Goal: Transaction & Acquisition: Obtain resource

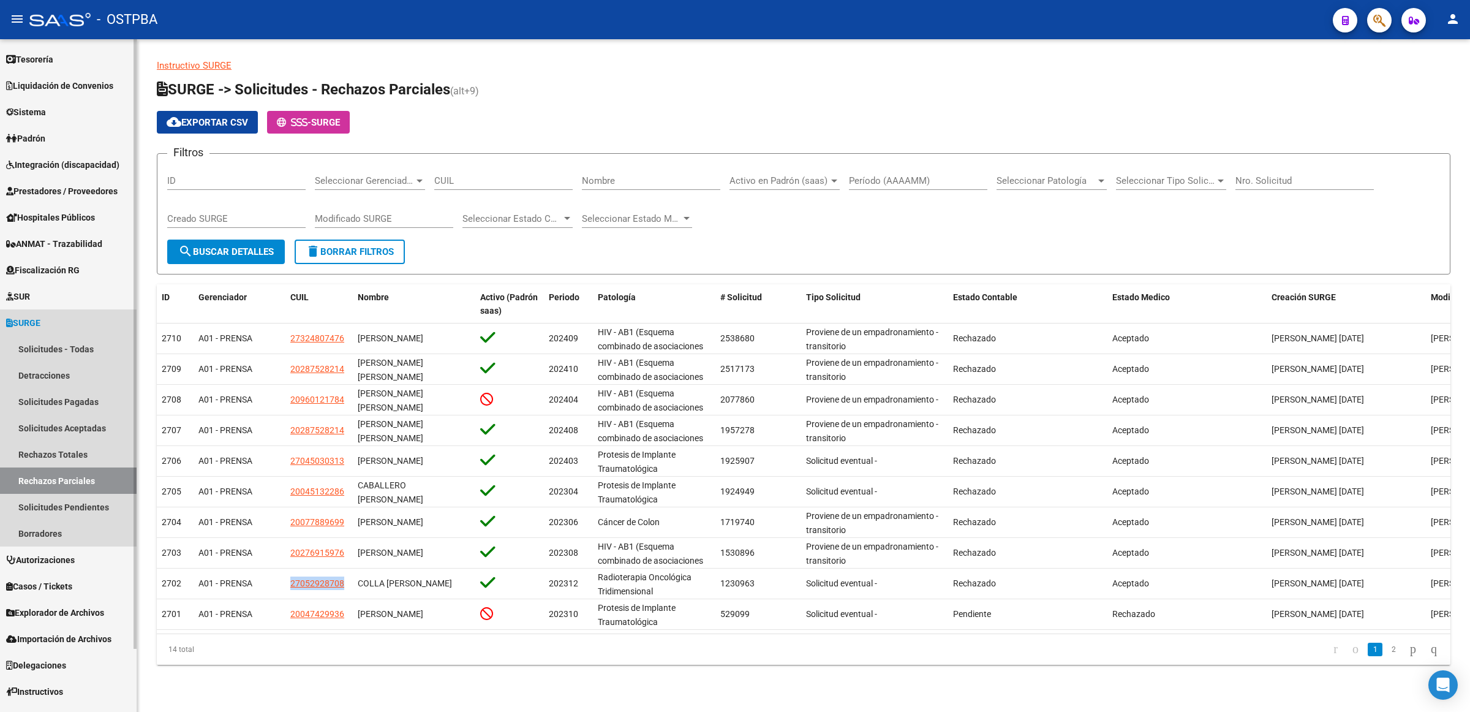
click at [35, 320] on span "SURGE" at bounding box center [23, 322] width 34 height 13
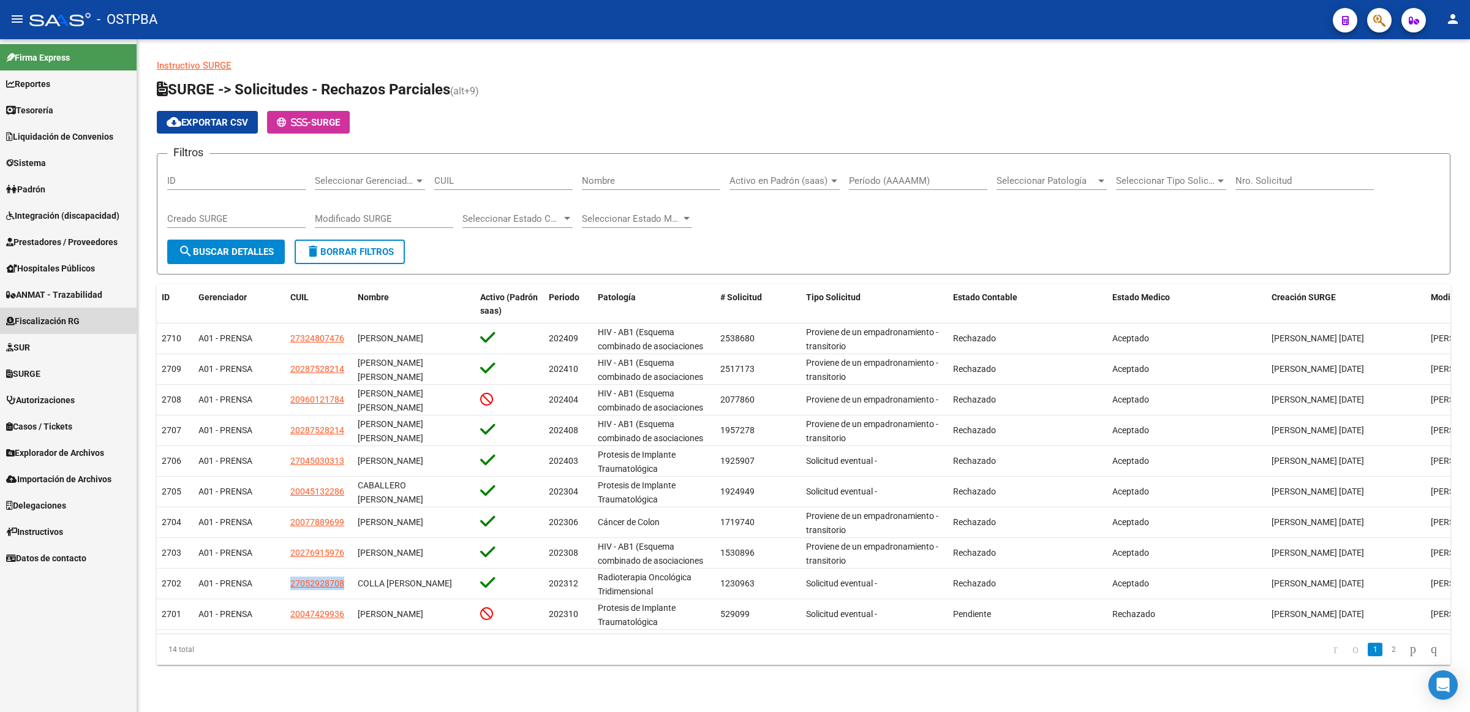
click at [35, 320] on span "Fiscalización RG" at bounding box center [43, 320] width 74 height 13
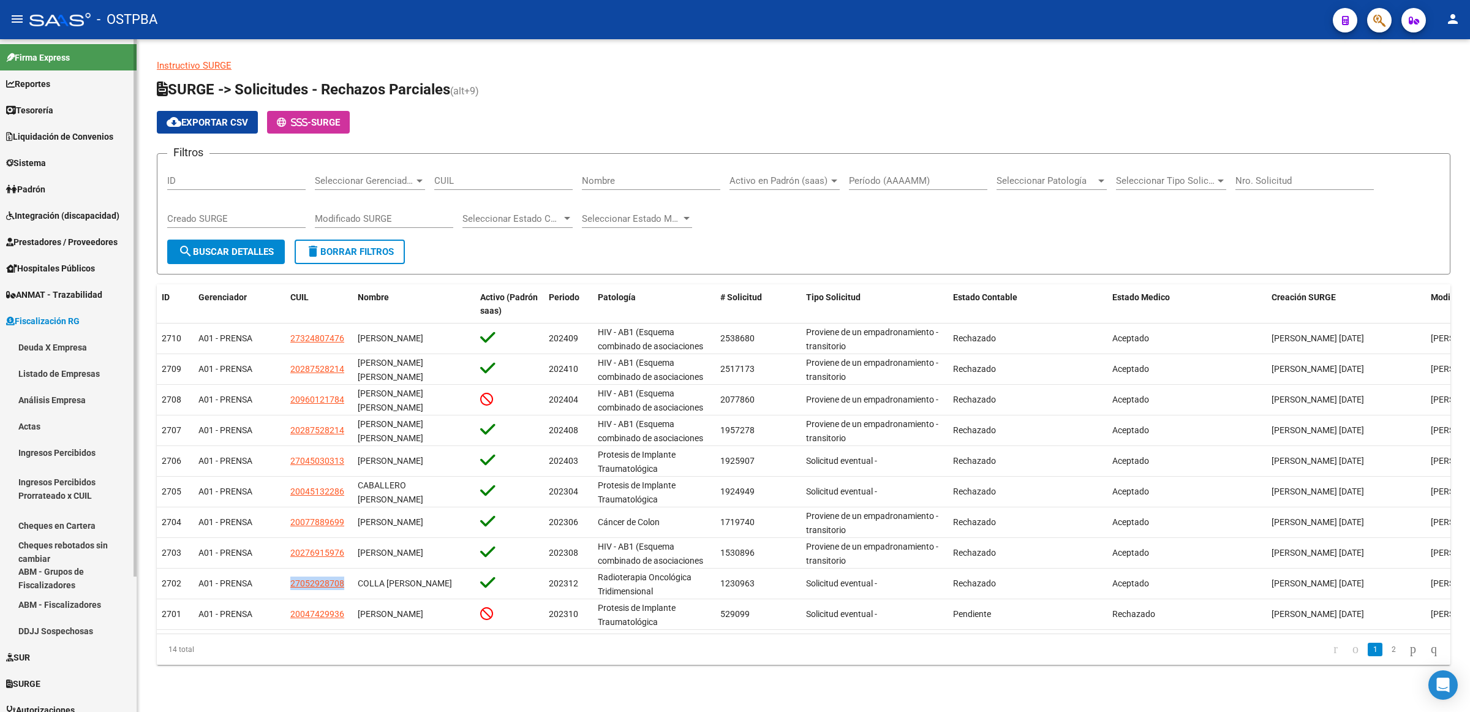
click at [138, 98] on mat-sidenav-container "Firma Express Reportes Tablero de Control Ingresos Percibidos Análisis de todos…" at bounding box center [735, 375] width 1470 height 673
click at [54, 211] on span "Integración (discapacidad)" at bounding box center [62, 215] width 113 height 13
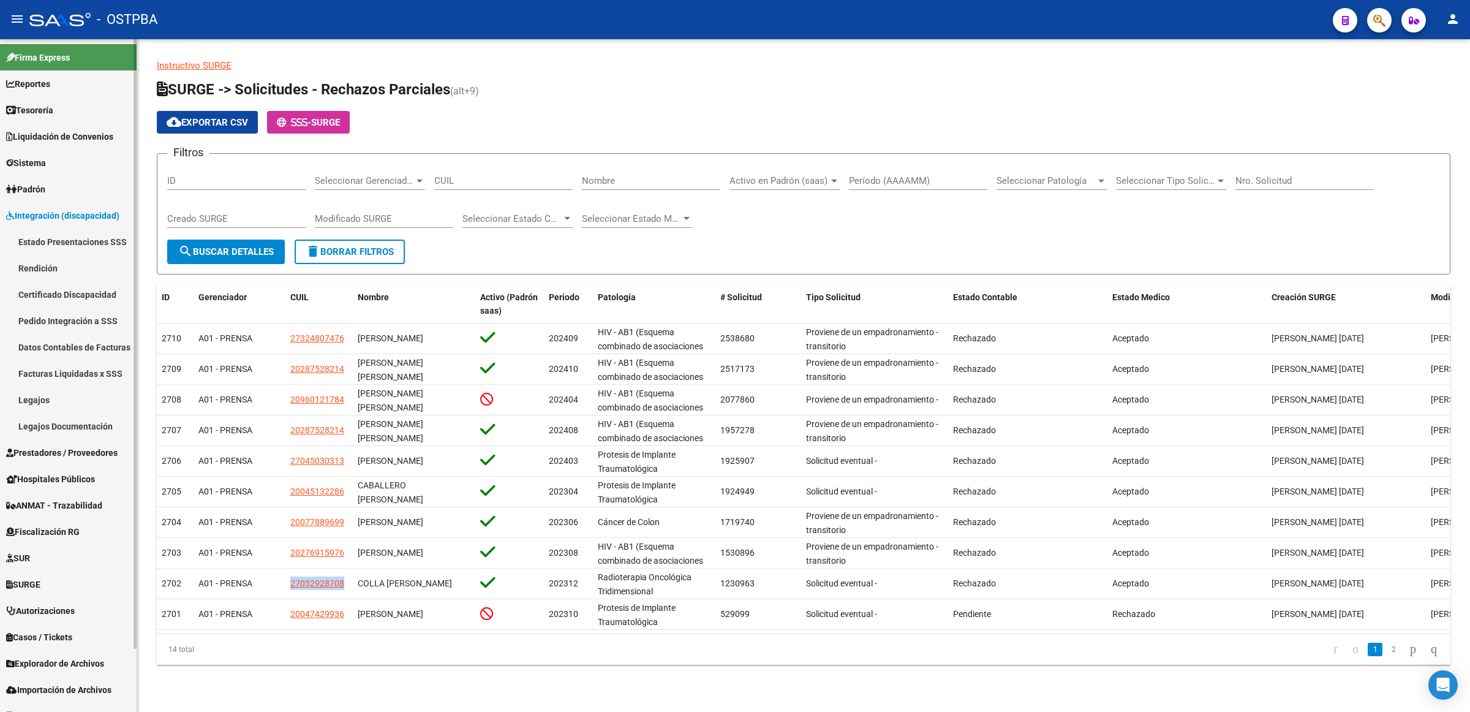
click at [56, 447] on span "Prestadores / Proveedores" at bounding box center [61, 452] width 111 height 13
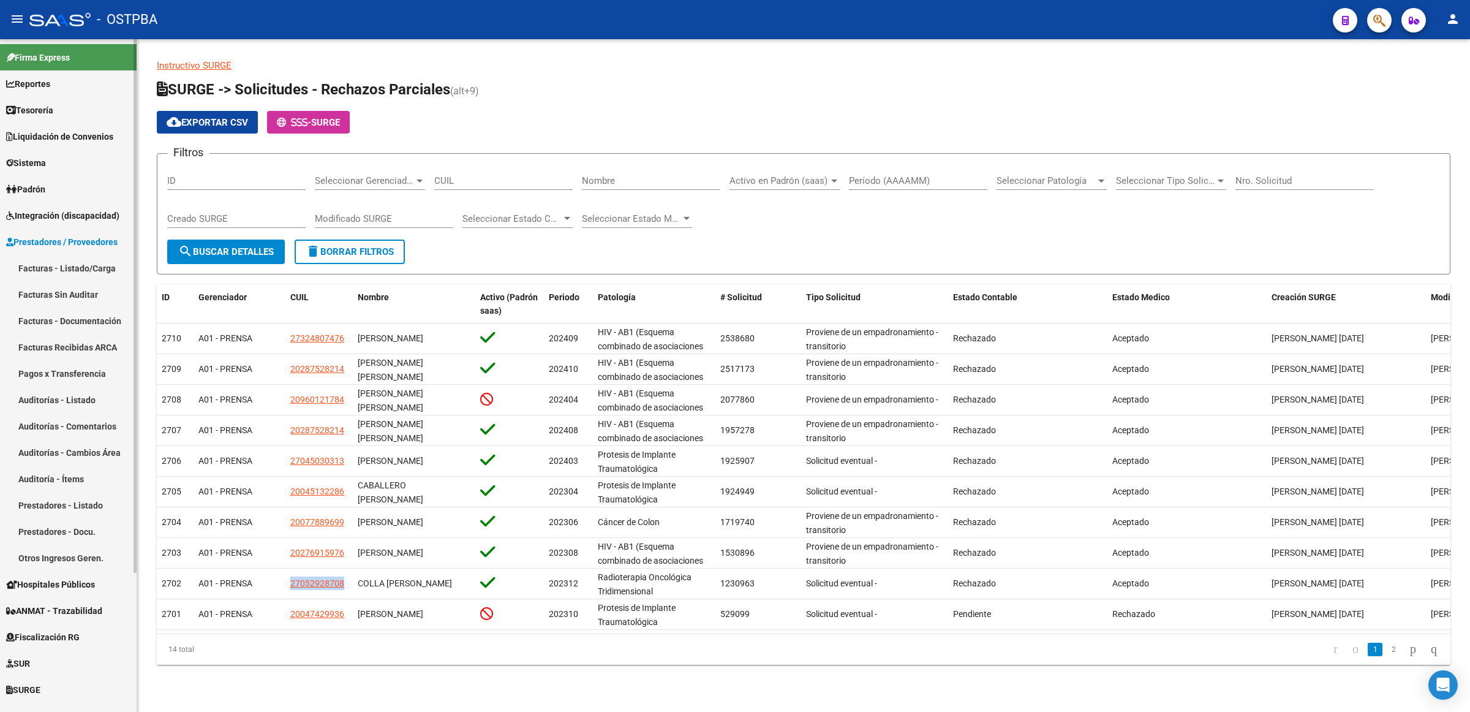
click at [92, 266] on link "Facturas - Listado/Carga" at bounding box center [68, 268] width 137 height 26
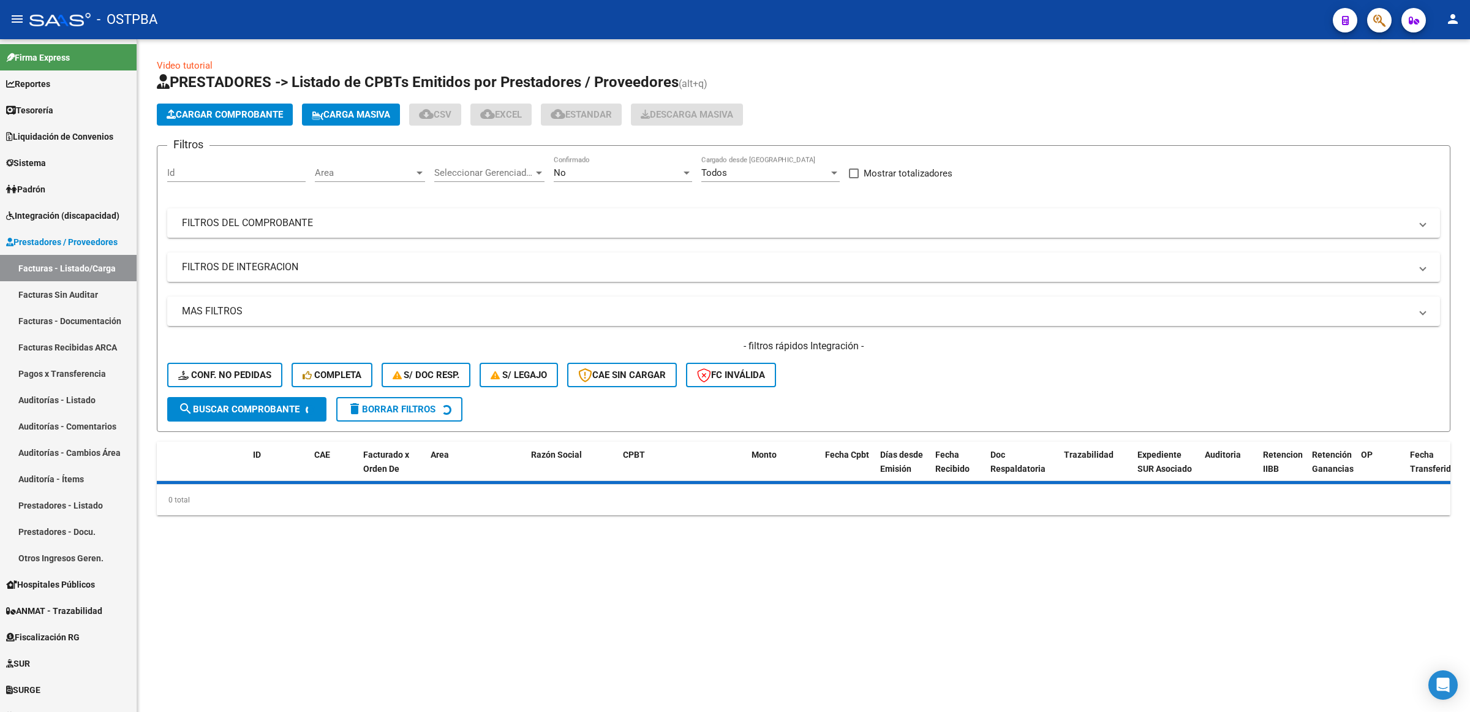
click at [559, 167] on span "No" at bounding box center [560, 172] width 12 height 11
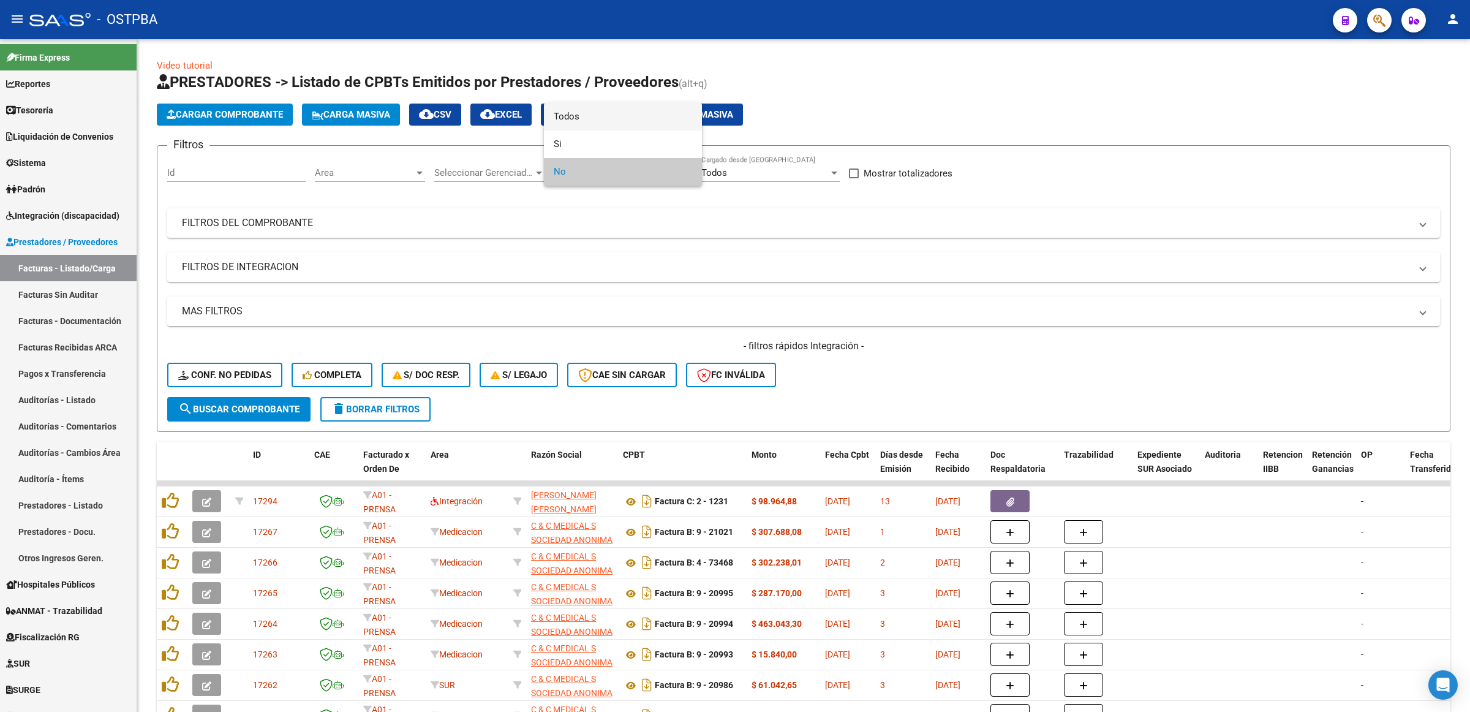
click at [576, 113] on span "Todos" at bounding box center [623, 117] width 138 height 28
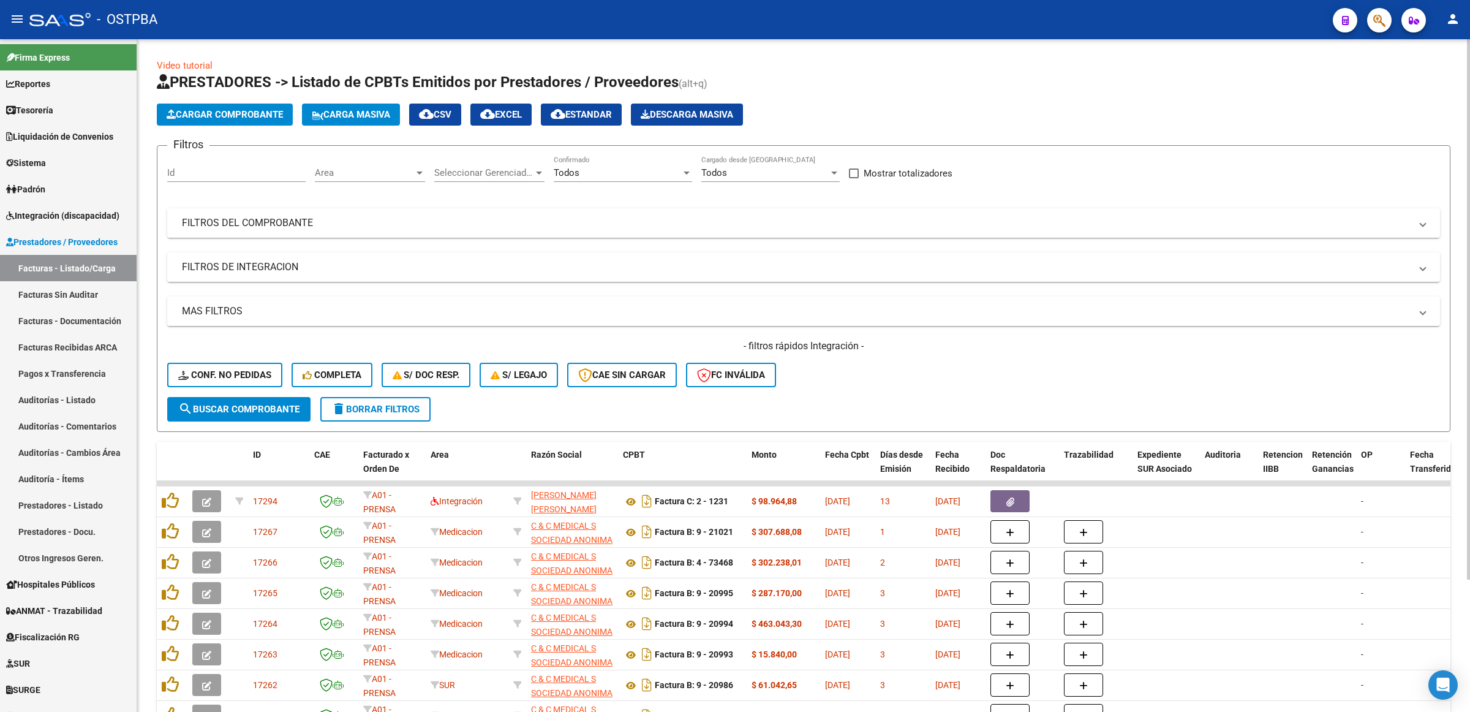
click at [266, 216] on mat-panel-title "FILTROS DEL COMPROBANTE" at bounding box center [796, 222] width 1229 height 13
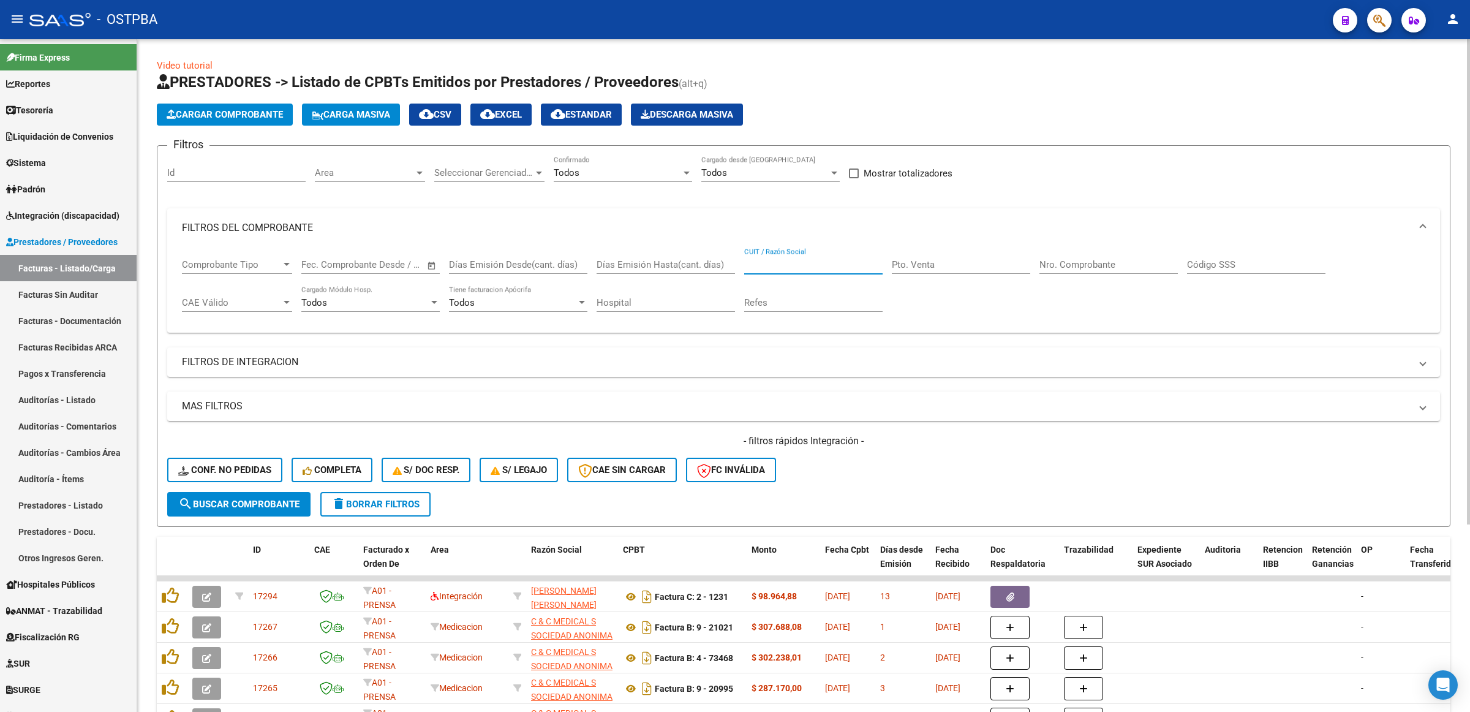
click at [873, 263] on input "CUIT / Razón Social" at bounding box center [813, 264] width 138 height 11
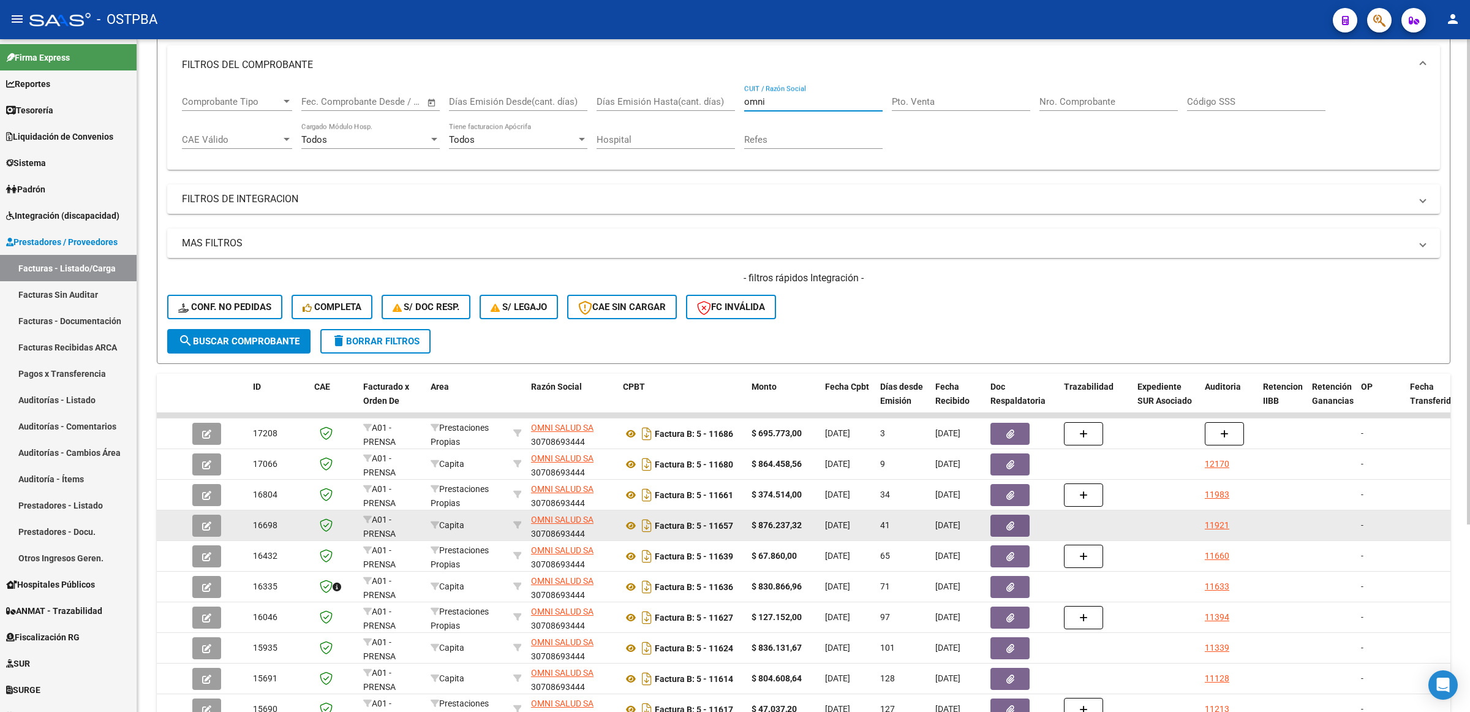
scroll to position [230, 0]
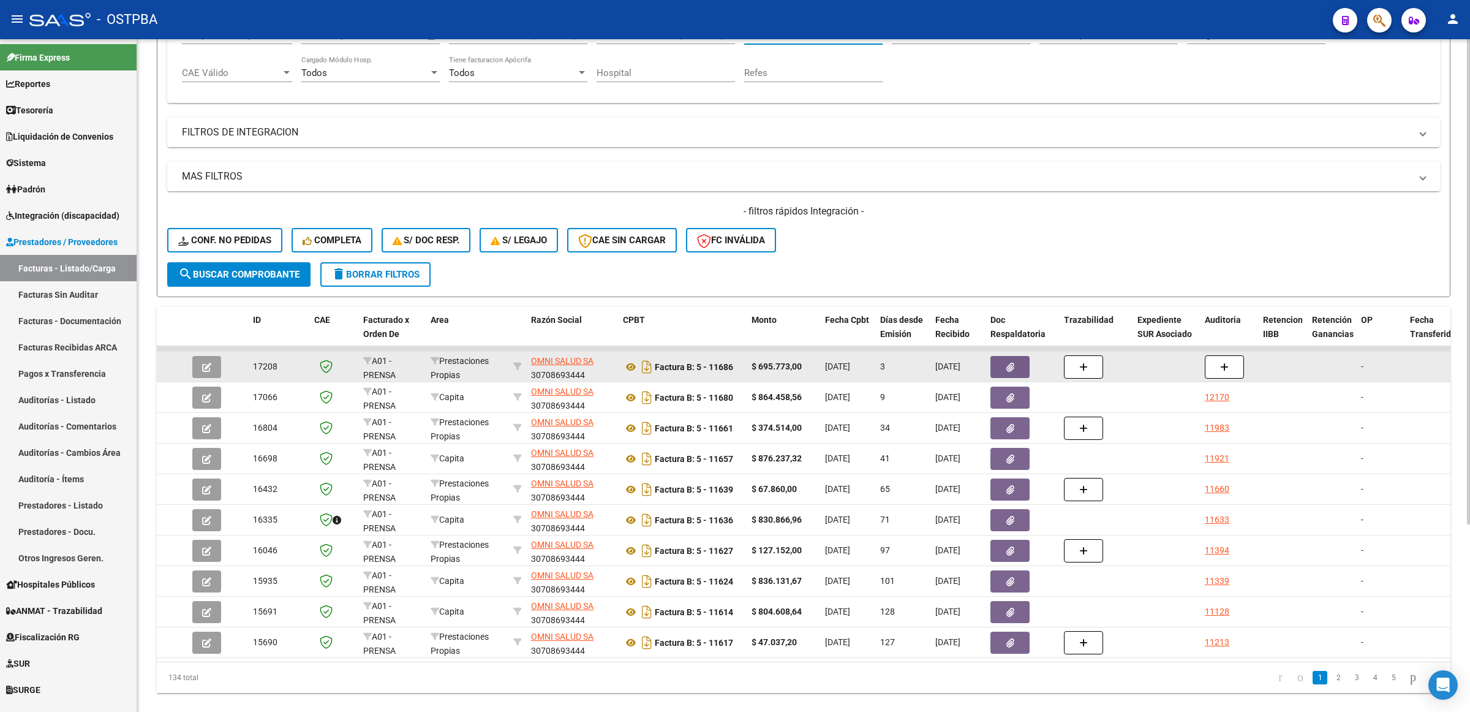
type input "omni"
click at [1015, 365] on button "button" at bounding box center [1010, 367] width 39 height 22
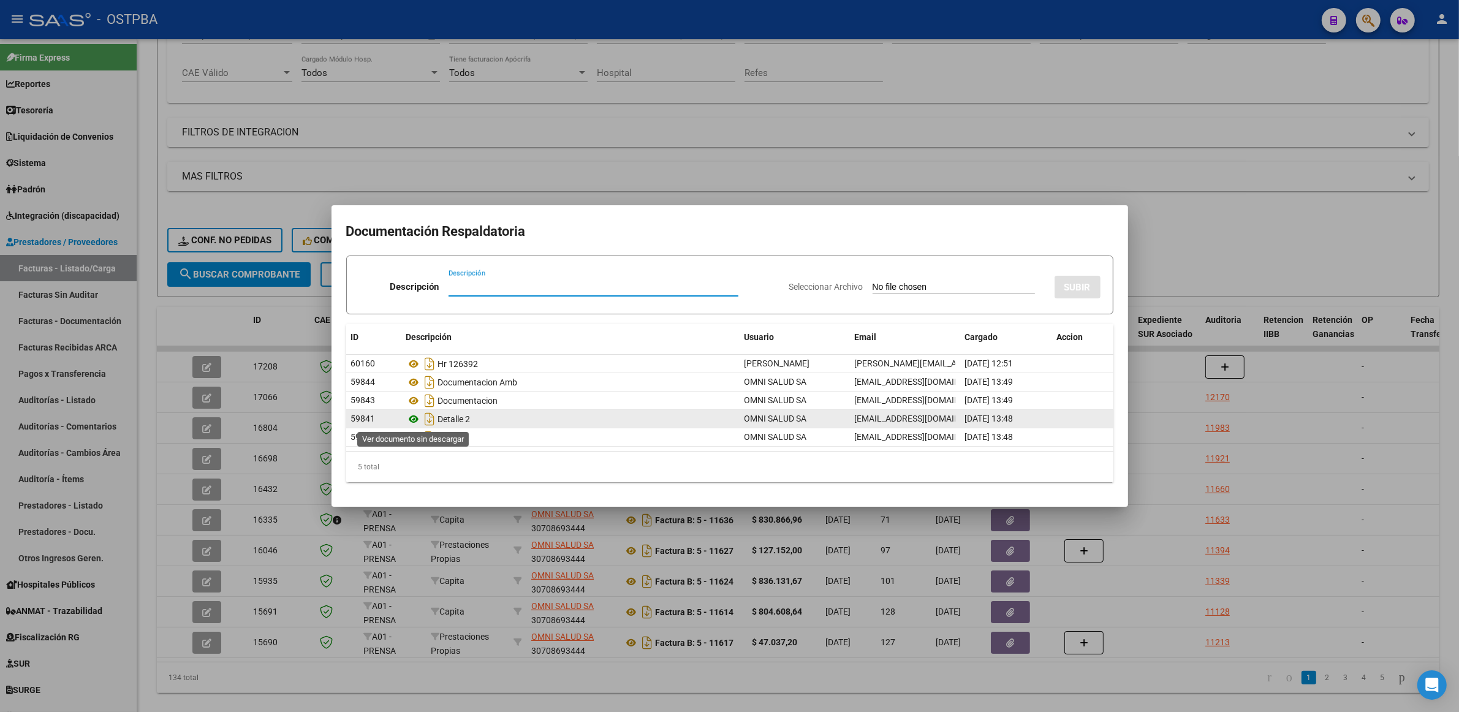
click at [411, 420] on icon at bounding box center [414, 419] width 16 height 15
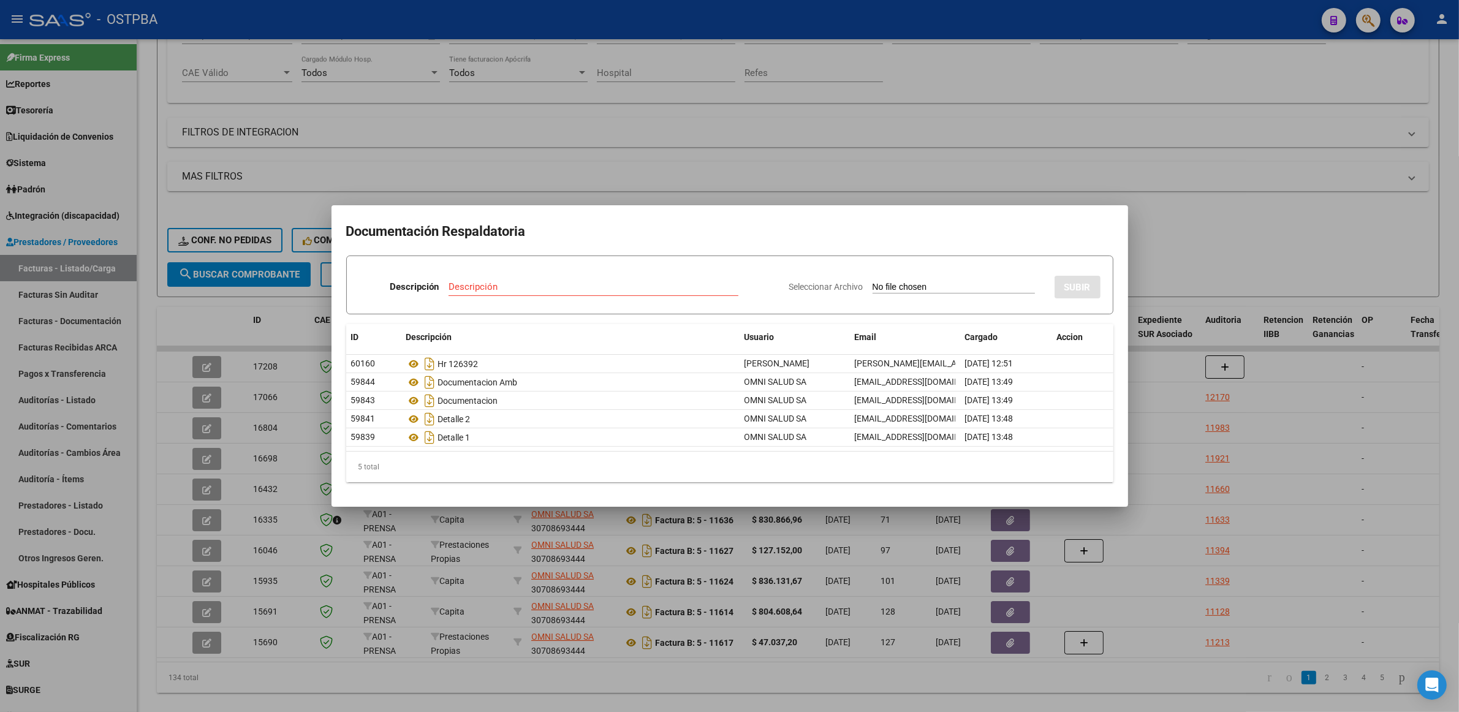
click at [1345, 437] on div at bounding box center [729, 356] width 1459 height 712
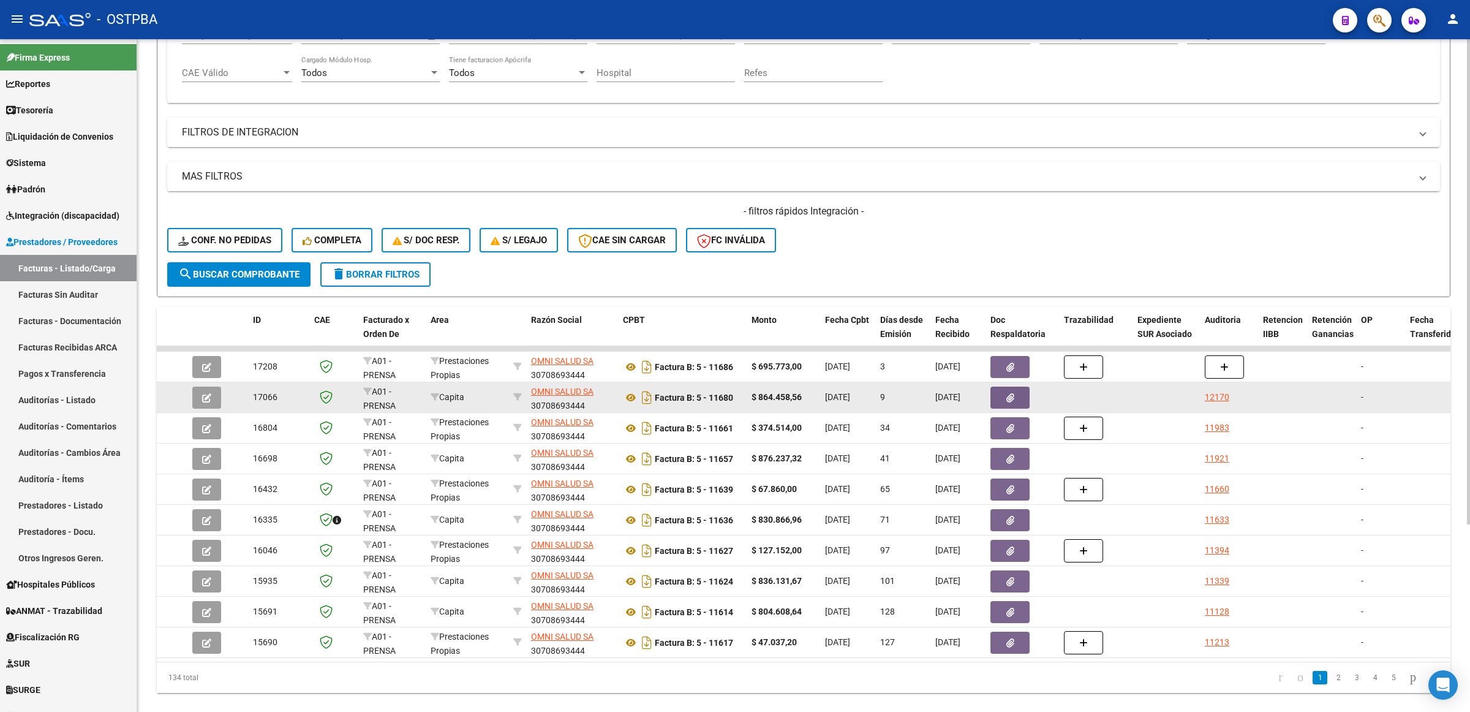
click at [1000, 392] on button "button" at bounding box center [1010, 398] width 39 height 22
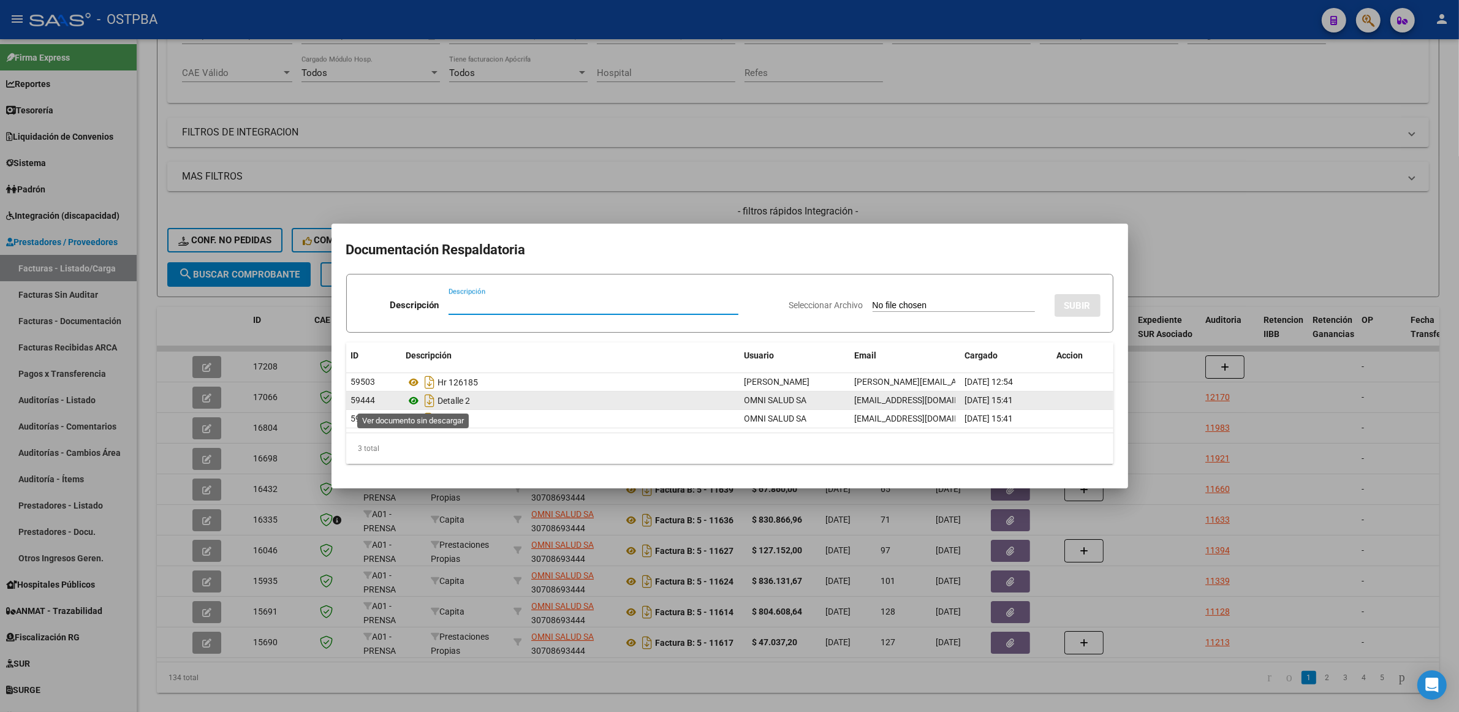
click at [415, 401] on icon at bounding box center [414, 400] width 16 height 15
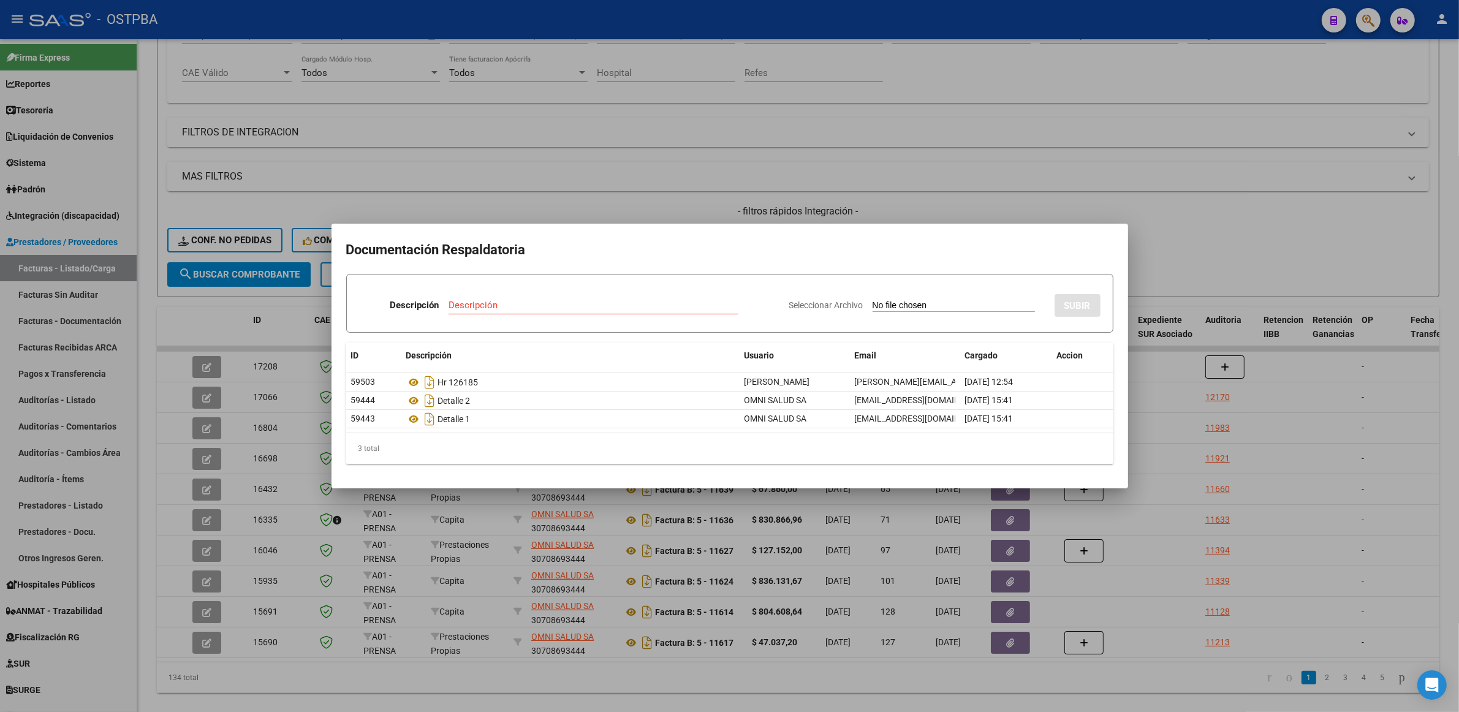
click at [1366, 441] on div at bounding box center [729, 356] width 1459 height 712
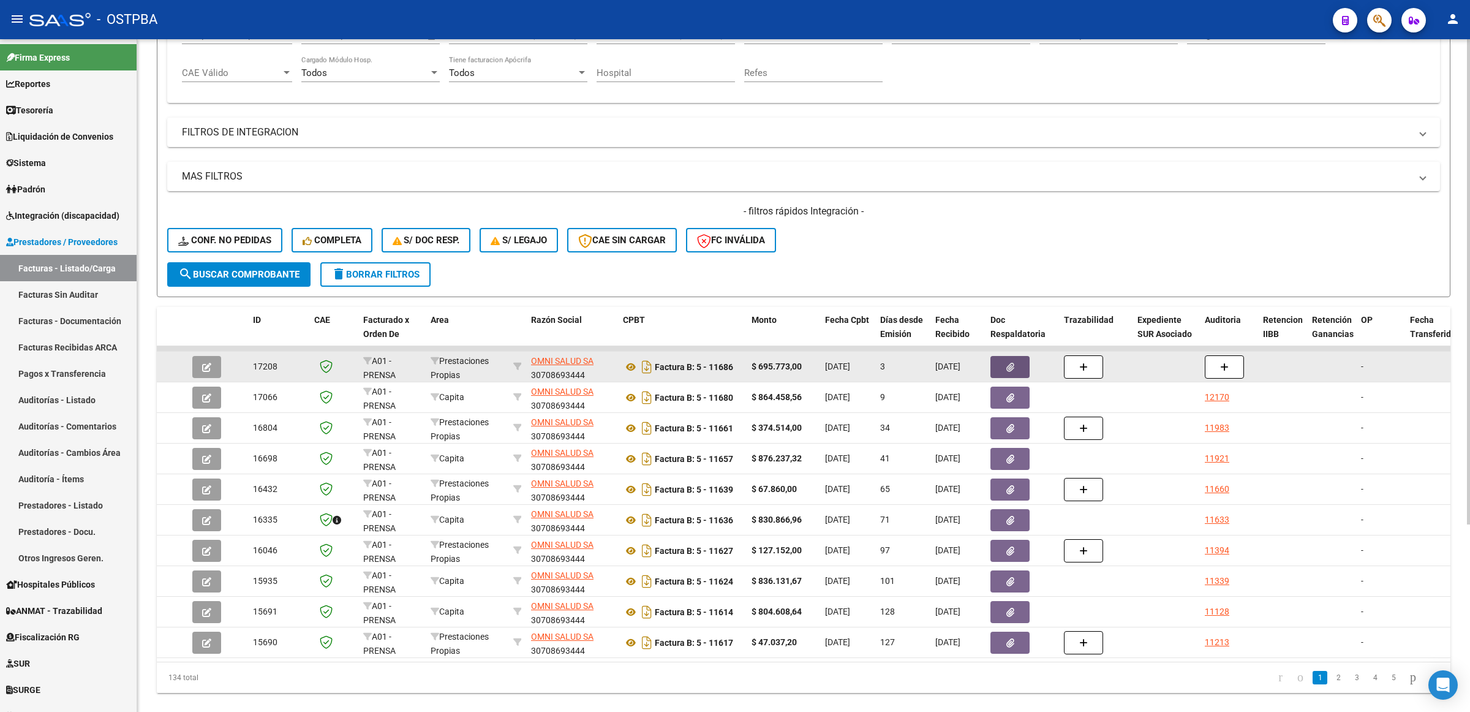
click at [991, 361] on button "button" at bounding box center [1010, 367] width 39 height 22
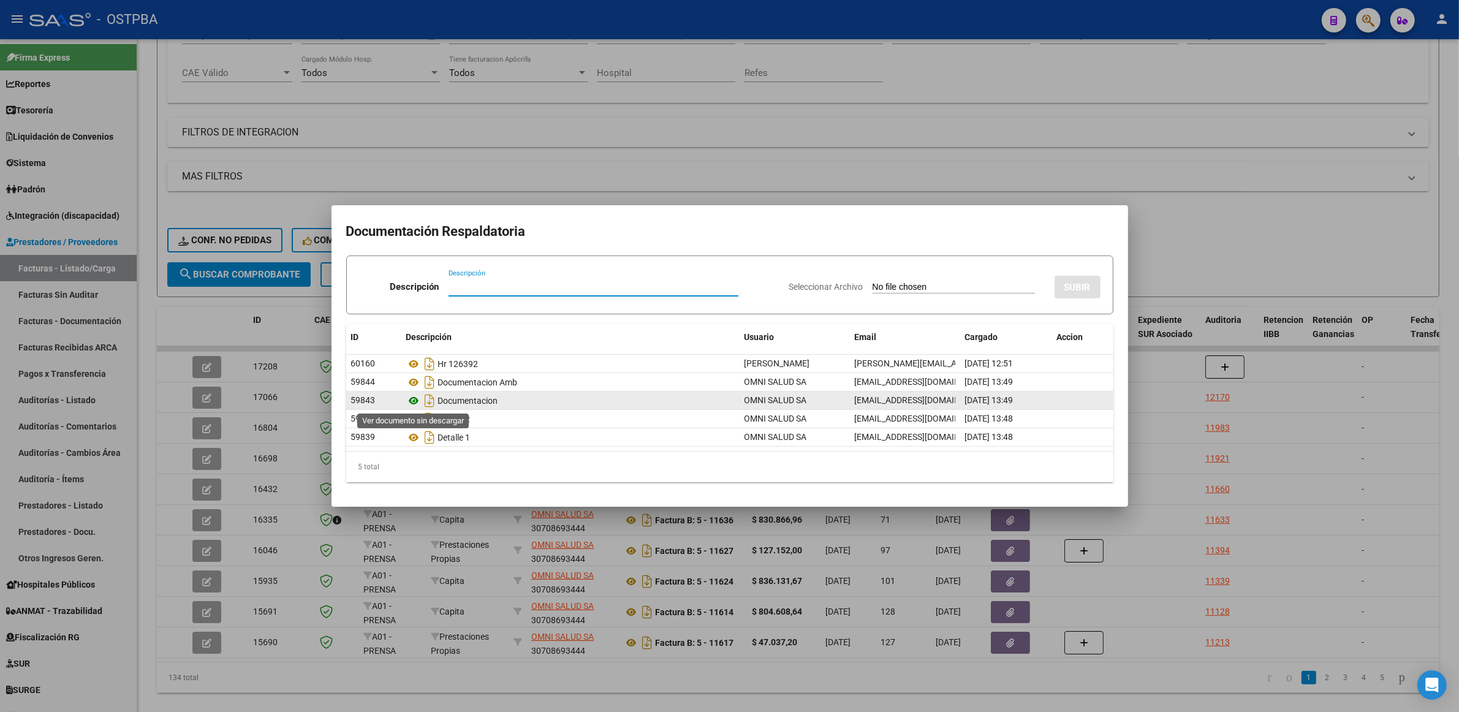
click at [412, 404] on icon at bounding box center [414, 400] width 16 height 15
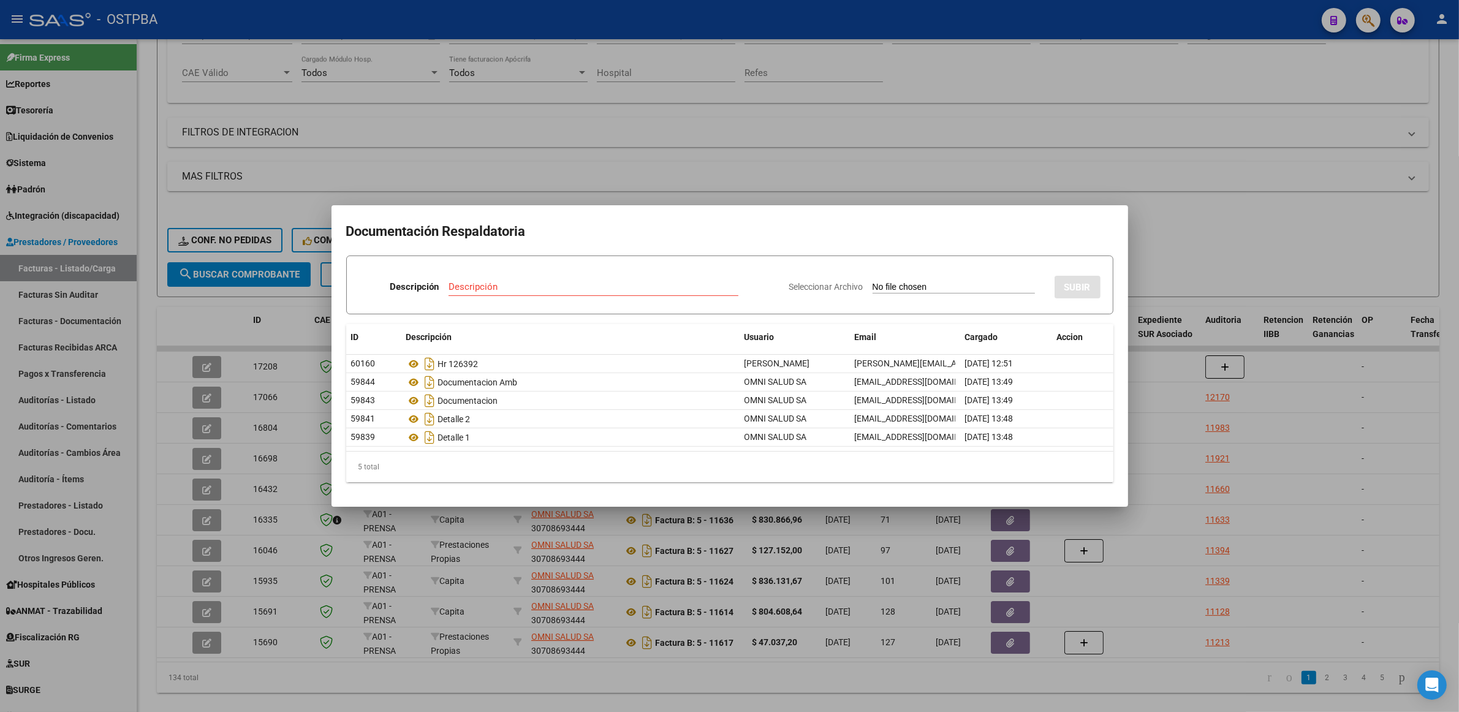
drag, startPoint x: 1187, startPoint y: 126, endPoint x: 923, endPoint y: 77, distance: 268.0
click at [1180, 126] on div at bounding box center [729, 356] width 1459 height 712
